Goal: Transaction & Acquisition: Book appointment/travel/reservation

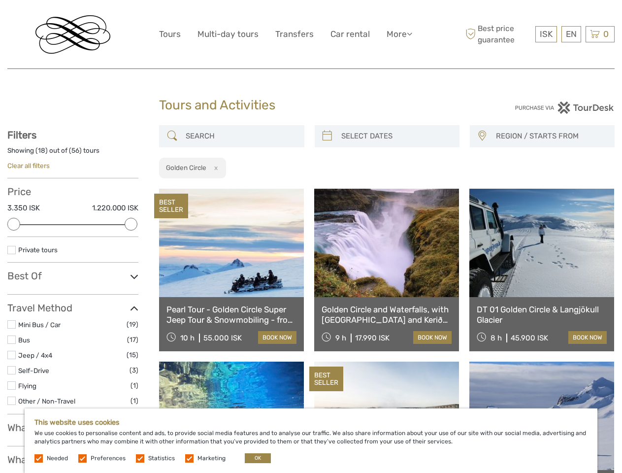
select select
click at [399, 34] on link "More" at bounding box center [400, 34] width 26 height 14
click at [411, 34] on icon at bounding box center [409, 34] width 5 height 8
click at [546, 34] on span "ISK" at bounding box center [546, 34] width 13 height 10
click at [571, 34] on div "EN English Español Deutsch" at bounding box center [572, 34] width 20 height 16
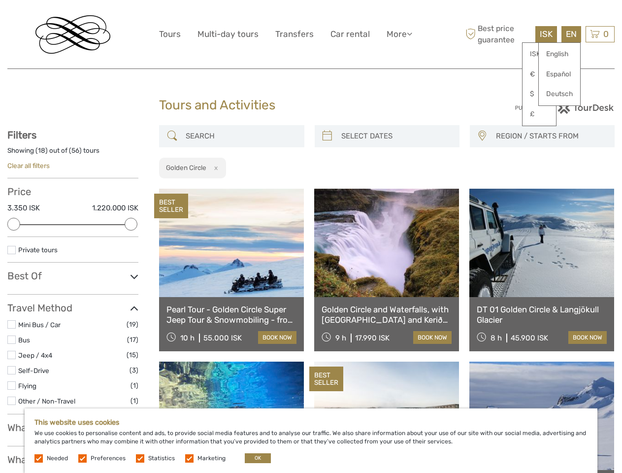
click at [600, 34] on div "0 Items Total 0 ISK Checkout The shopping cart is empty." at bounding box center [600, 34] width 29 height 16
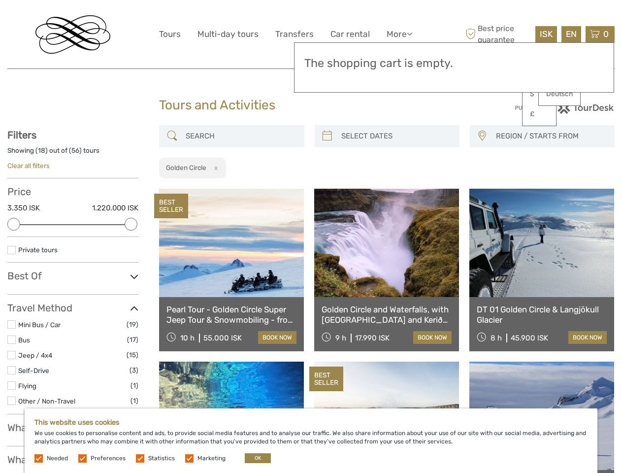
click at [14, 224] on div at bounding box center [13, 224] width 13 height 13
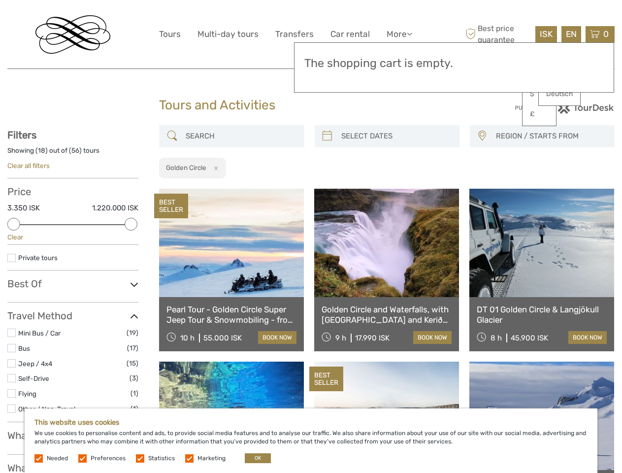
click at [131, 224] on div "Filters Showing ( 18 ) out of ( 56 ) tours Clear all filters Price 3.350 ISK 1.…" at bounding box center [72, 473] width 131 height 688
click at [327, 189] on link at bounding box center [386, 243] width 145 height 108
click at [396, 189] on link at bounding box center [386, 243] width 145 height 108
click at [482, 189] on link at bounding box center [542, 243] width 145 height 108
